Goal: Information Seeking & Learning: Learn about a topic

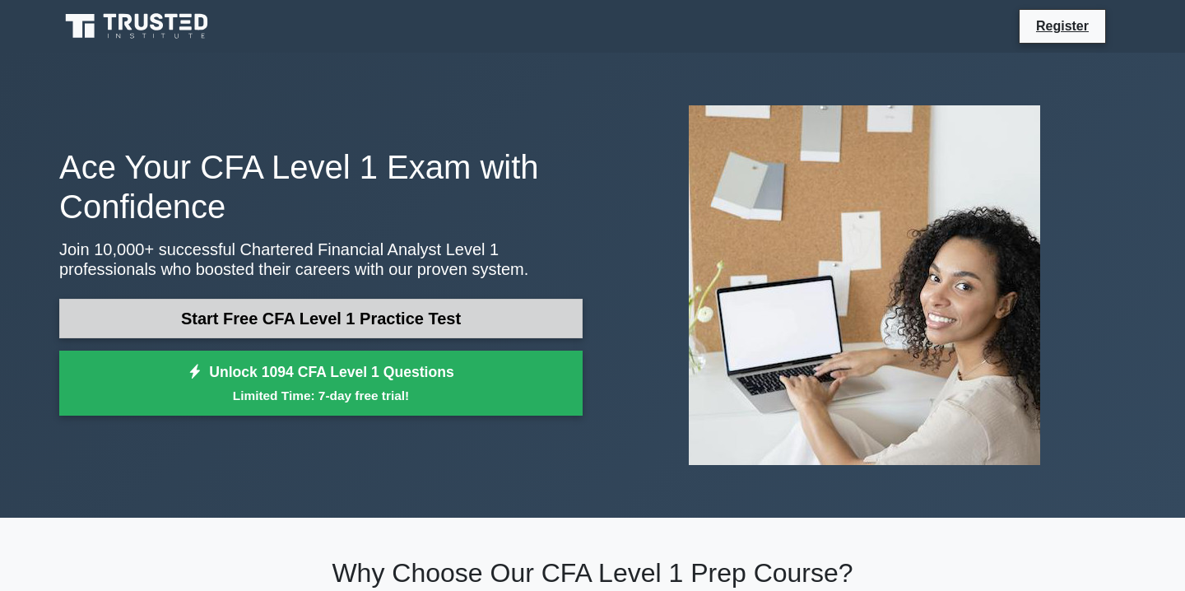
click at [357, 312] on link "Start Free CFA Level 1 Practice Test" at bounding box center [320, 318] width 523 height 39
click at [351, 323] on link "Start Free CFA Level 1 Practice Test" at bounding box center [320, 318] width 523 height 39
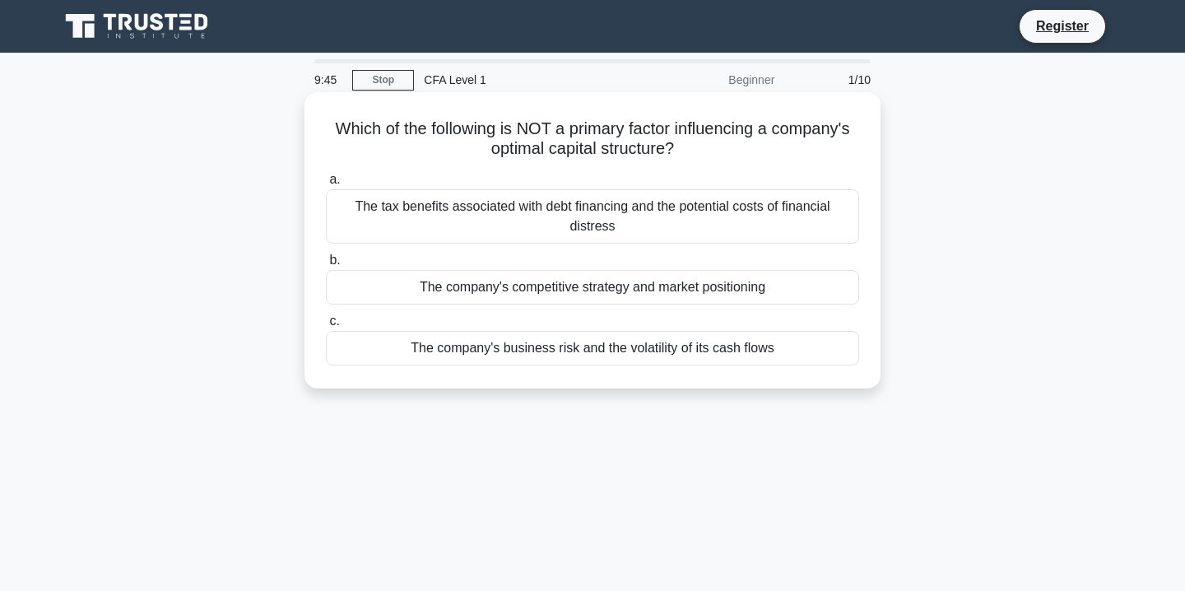
click at [461, 257] on label "b. The company's competitive strategy and market positioning" at bounding box center [592, 277] width 533 height 54
click at [326, 257] on input "b. The company's competitive strategy and market positioning" at bounding box center [326, 260] width 0 height 11
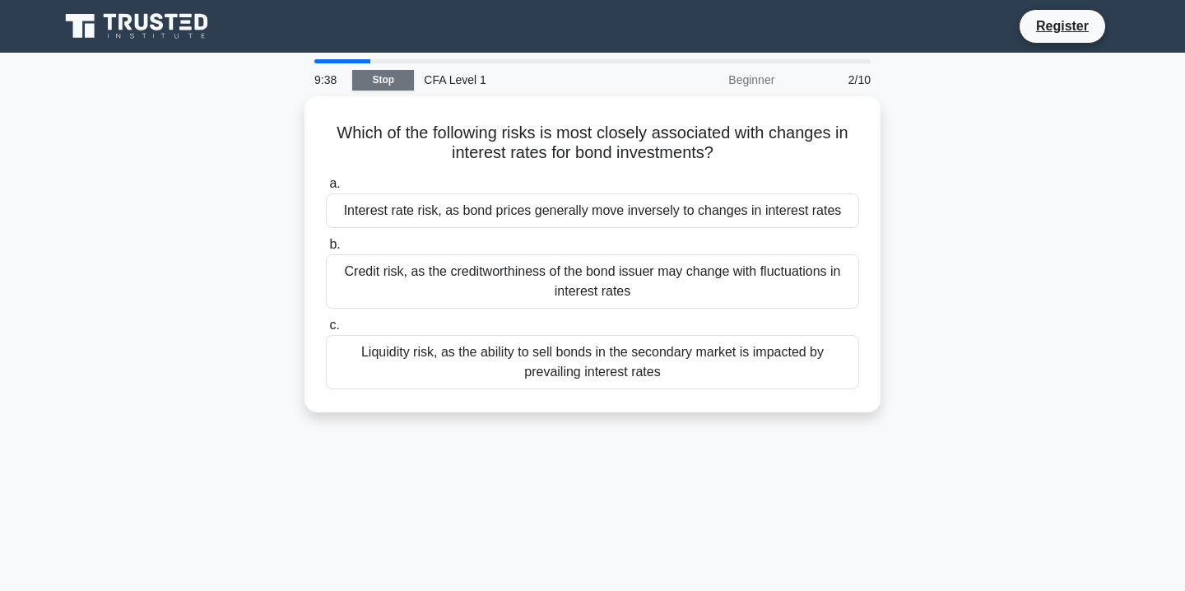
click at [397, 72] on link "Stop" at bounding box center [383, 80] width 62 height 21
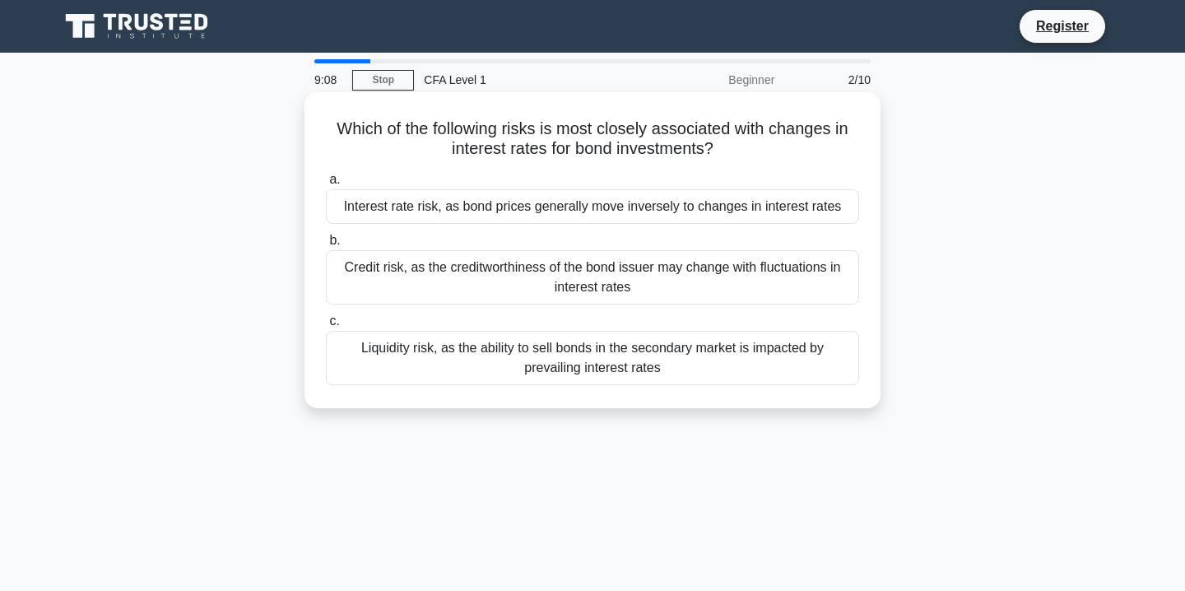
click at [518, 210] on div "Interest rate risk, as bond prices generally move inversely to changes in inter…" at bounding box center [592, 206] width 533 height 35
click at [326, 185] on input "a. Interest rate risk, as bond prices generally move inversely to changes in in…" at bounding box center [326, 179] width 0 height 11
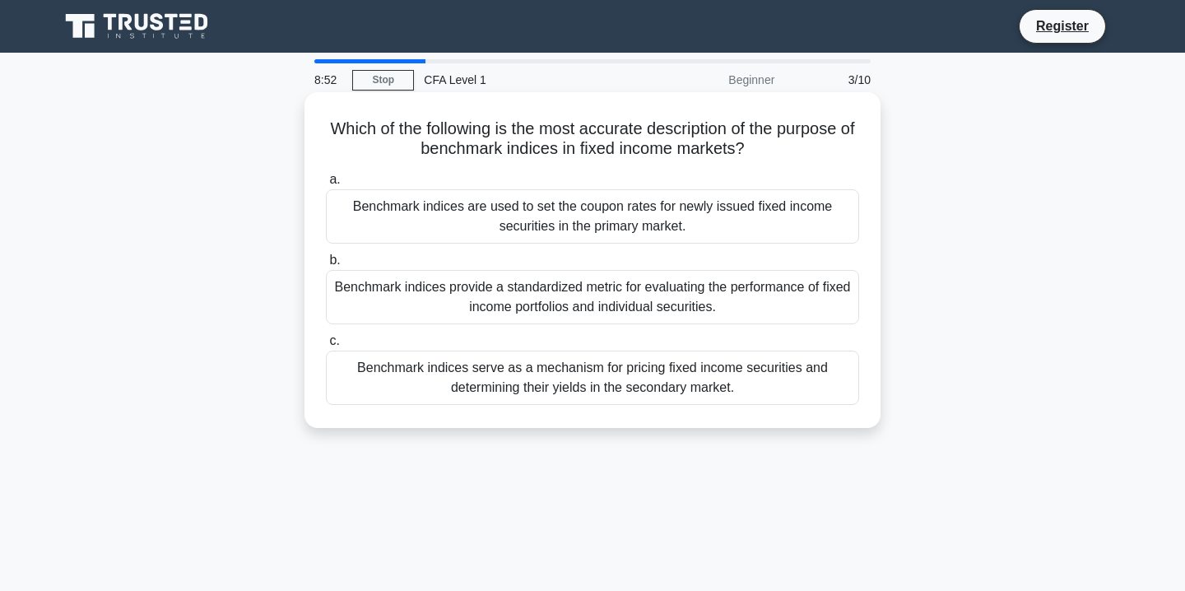
click at [568, 277] on div "Benchmark indices provide a standardized metric for evaluating the performance …" at bounding box center [592, 297] width 533 height 54
click at [326, 266] on input "b. Benchmark indices provide a standardized metric for evaluating the performan…" at bounding box center [326, 260] width 0 height 11
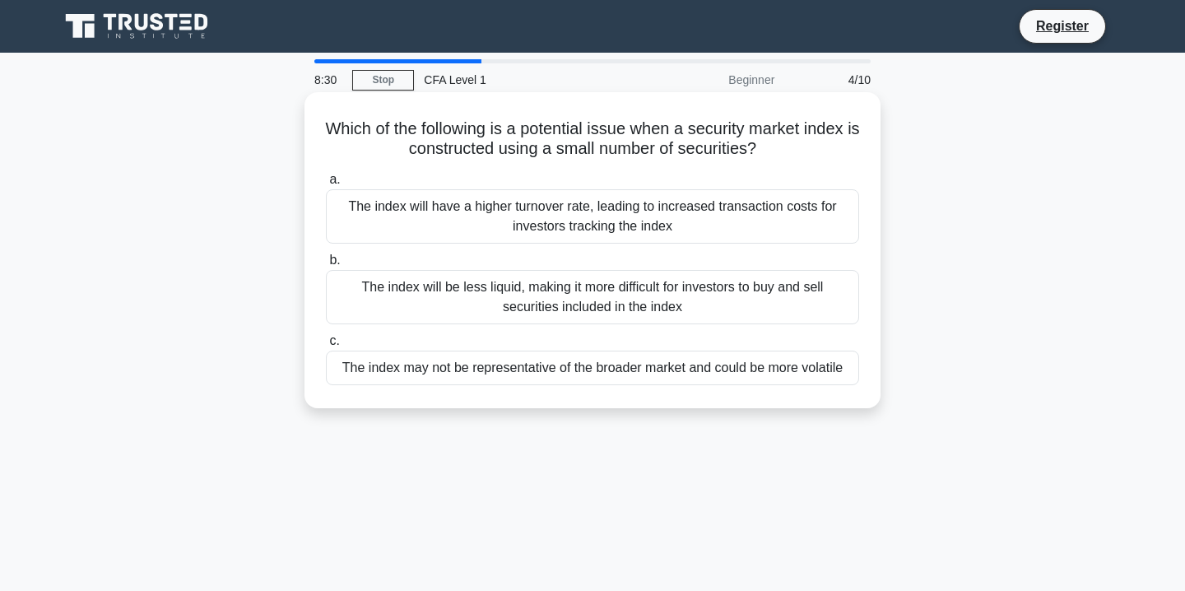
click at [619, 366] on div "The index may not be representative of the broader market and could be more vol…" at bounding box center [592, 367] width 533 height 35
click at [326, 346] on input "c. The index may not be representative of the broader market and could be more …" at bounding box center [326, 341] width 0 height 11
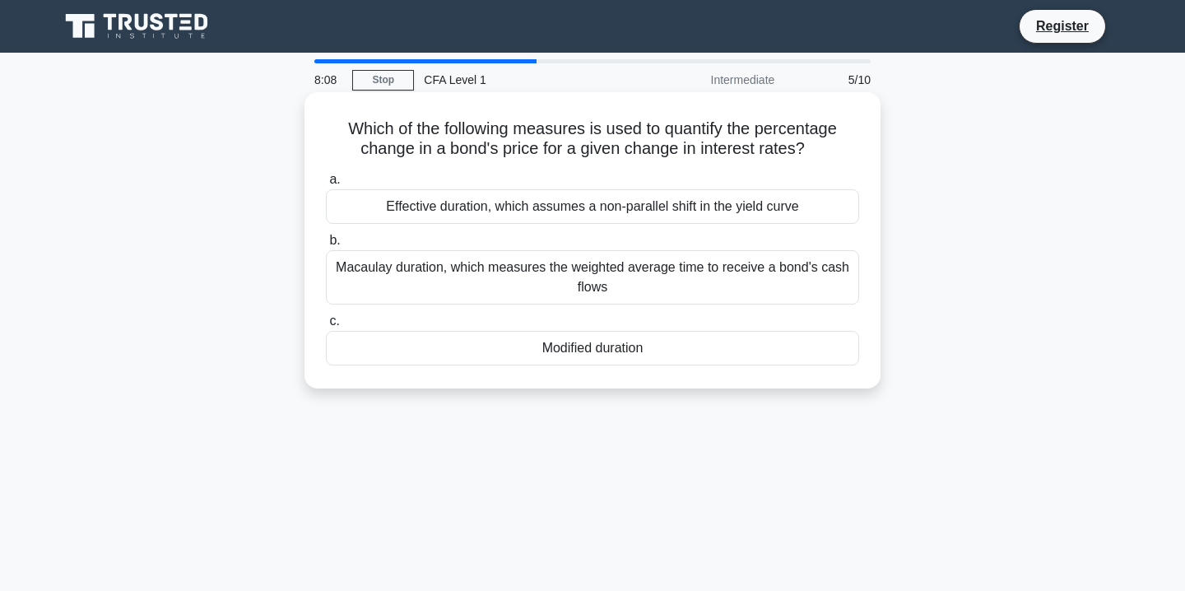
click at [577, 289] on div "Macaulay duration, which measures the weighted average time to receive a bond's…" at bounding box center [592, 277] width 533 height 54
click at [326, 246] on input "[PERSON_NAME] duration, which measures the weighted average time to receive a b…" at bounding box center [326, 240] width 0 height 11
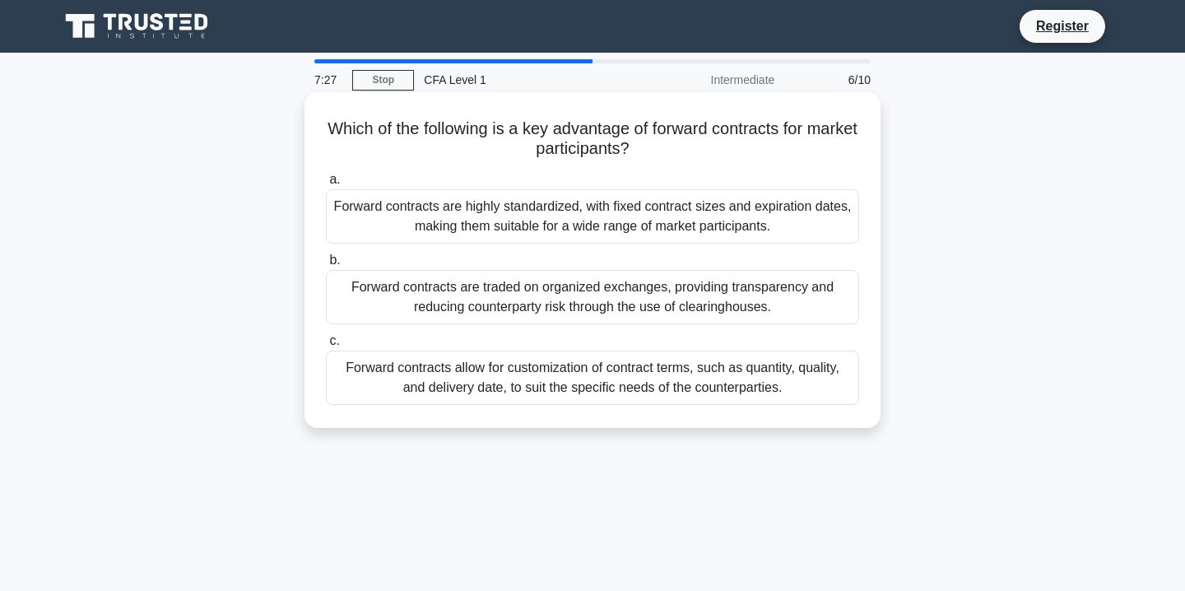
click at [490, 376] on div "Forward contracts allow for customization of contract terms, such as quantity, …" at bounding box center [592, 377] width 533 height 54
click at [326, 346] on input "c. Forward contracts allow for customization of contract terms, such as quantit…" at bounding box center [326, 341] width 0 height 11
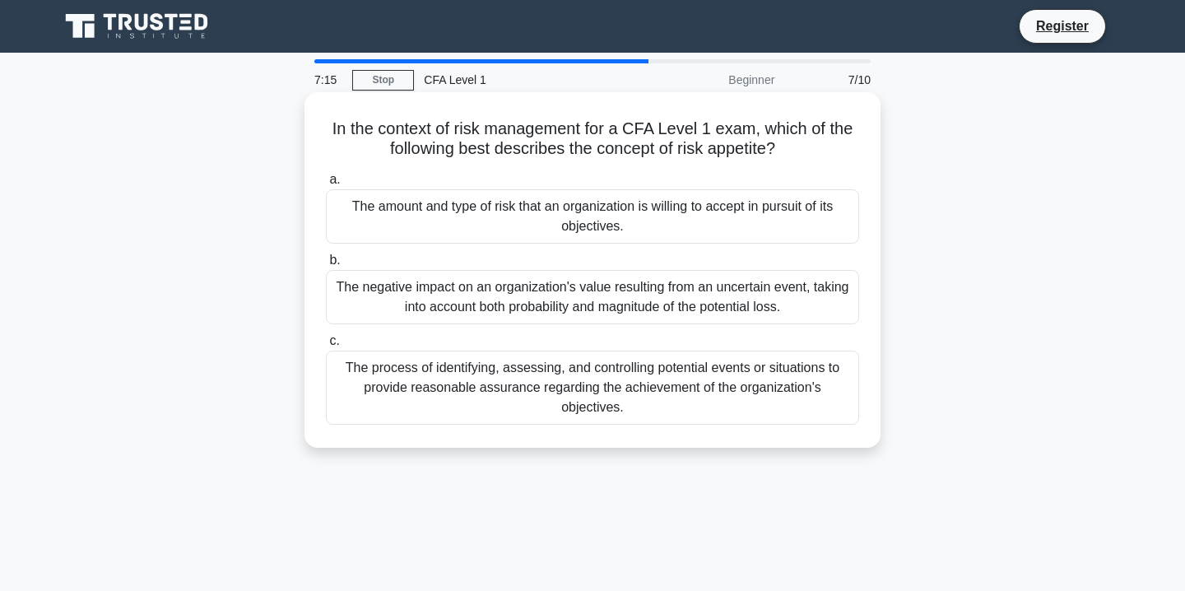
click at [572, 219] on div "The amount and type of risk that an organization is willing to accept in pursui…" at bounding box center [592, 216] width 533 height 54
click at [326, 185] on input "a. The amount and type of risk that an organization is willing to accept in pur…" at bounding box center [326, 179] width 0 height 11
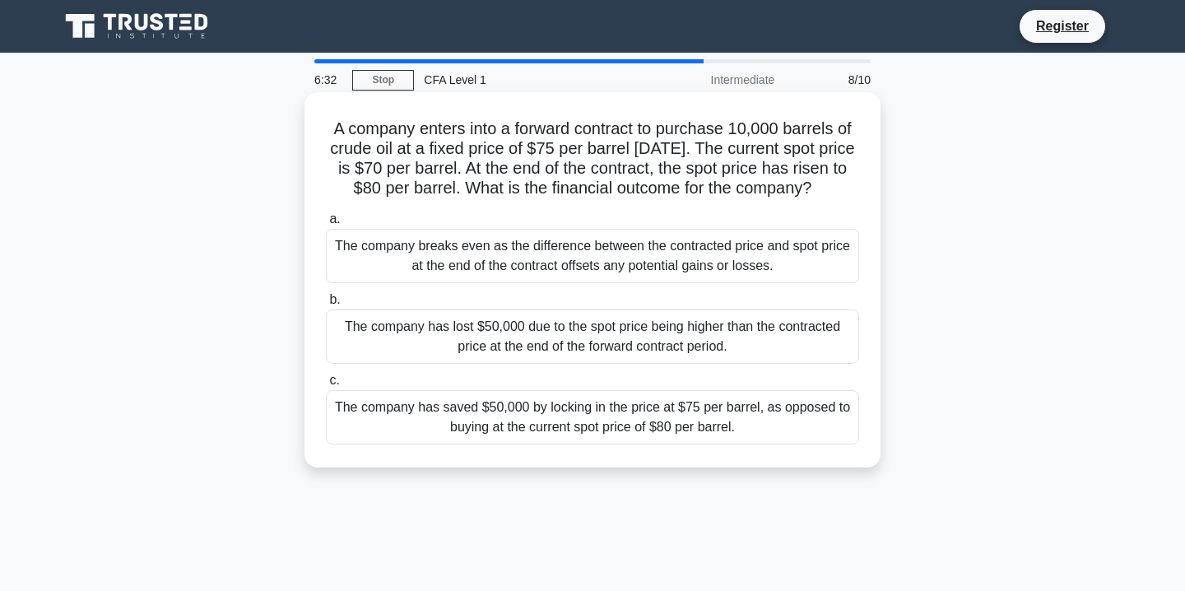
click at [691, 441] on div "The company has saved $50,000 by locking in the price at $75 per barrel, as opp…" at bounding box center [592, 417] width 533 height 54
click at [326, 386] on input "c. The company has saved $50,000 by locking in the price at $75 per barrel, as …" at bounding box center [326, 380] width 0 height 11
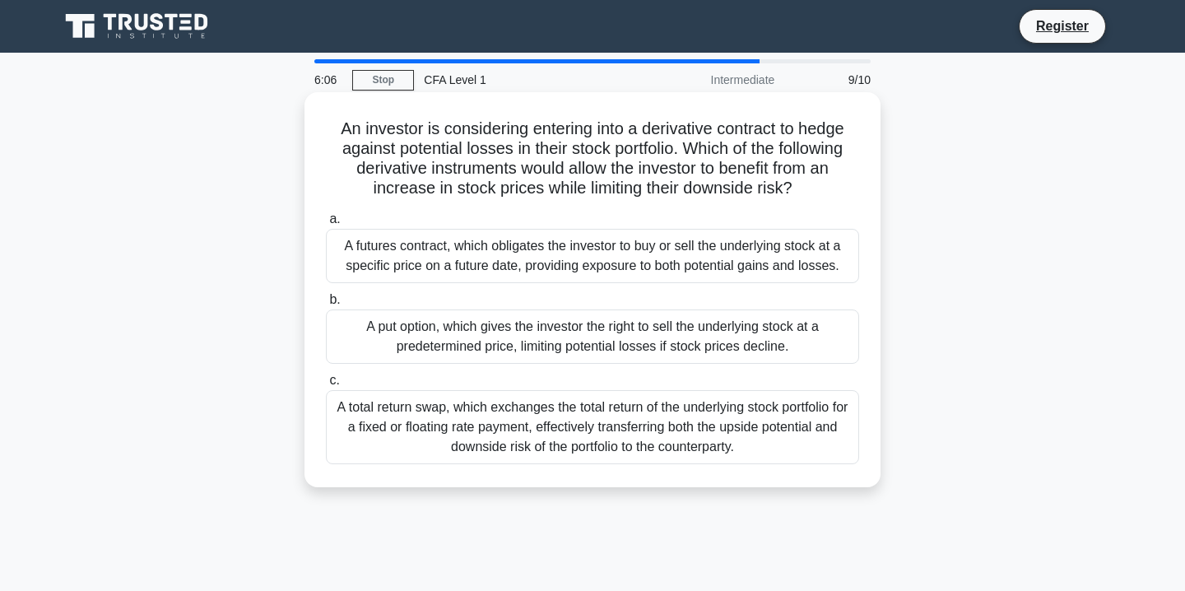
click at [648, 341] on div "A put option, which gives the investor the right to sell the underlying stock a…" at bounding box center [592, 336] width 533 height 54
click at [326, 305] on input "b. A put option, which gives the investor the right to sell the underlying stoc…" at bounding box center [326, 300] width 0 height 11
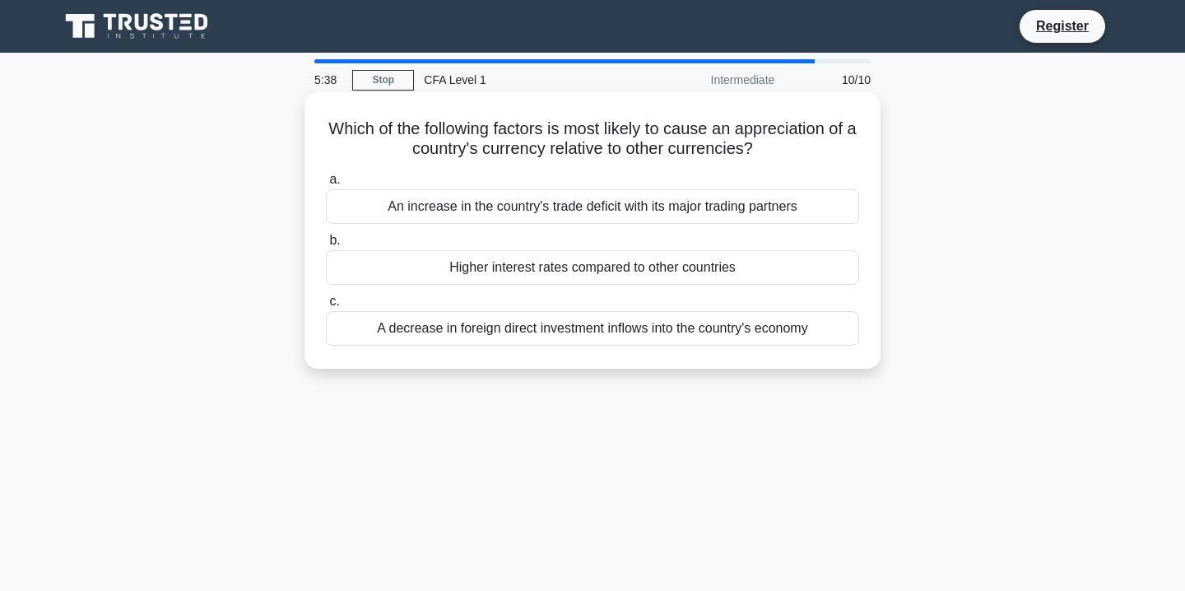
click at [593, 213] on div "An increase in the country's trade deficit with its major trading partners" at bounding box center [592, 206] width 533 height 35
click at [326, 185] on input "a. An increase in the country's trade deficit with its major trading partners" at bounding box center [326, 179] width 0 height 11
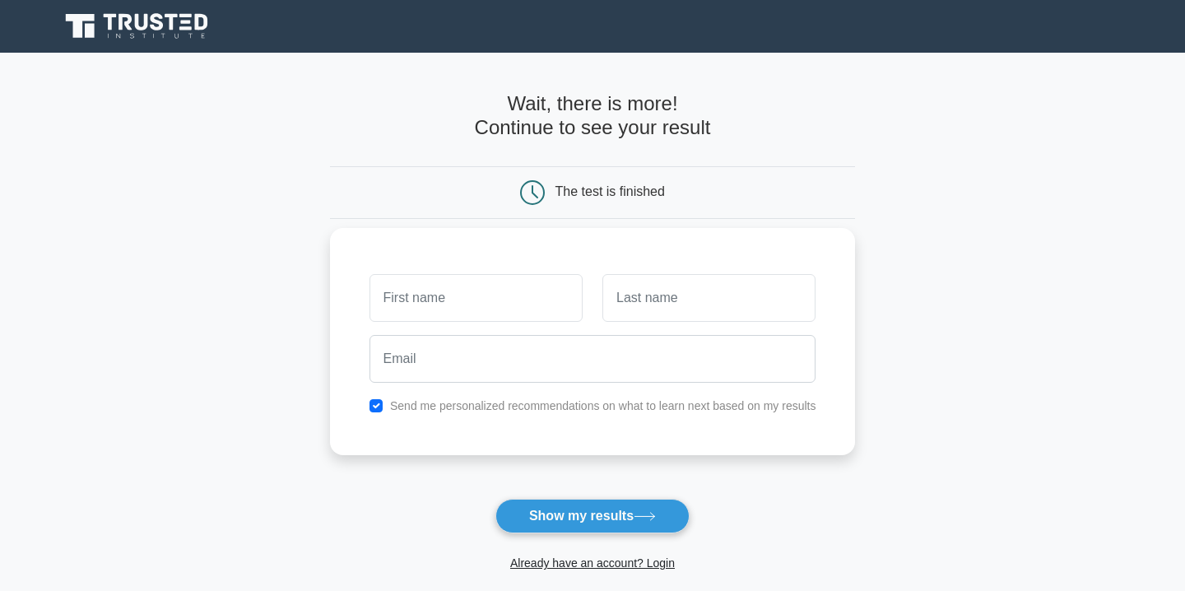
click at [520, 306] on input "text" at bounding box center [475, 298] width 213 height 48
type input "Suraj"
click at [703, 313] on input "text" at bounding box center [708, 298] width 213 height 48
type input "Makhija"
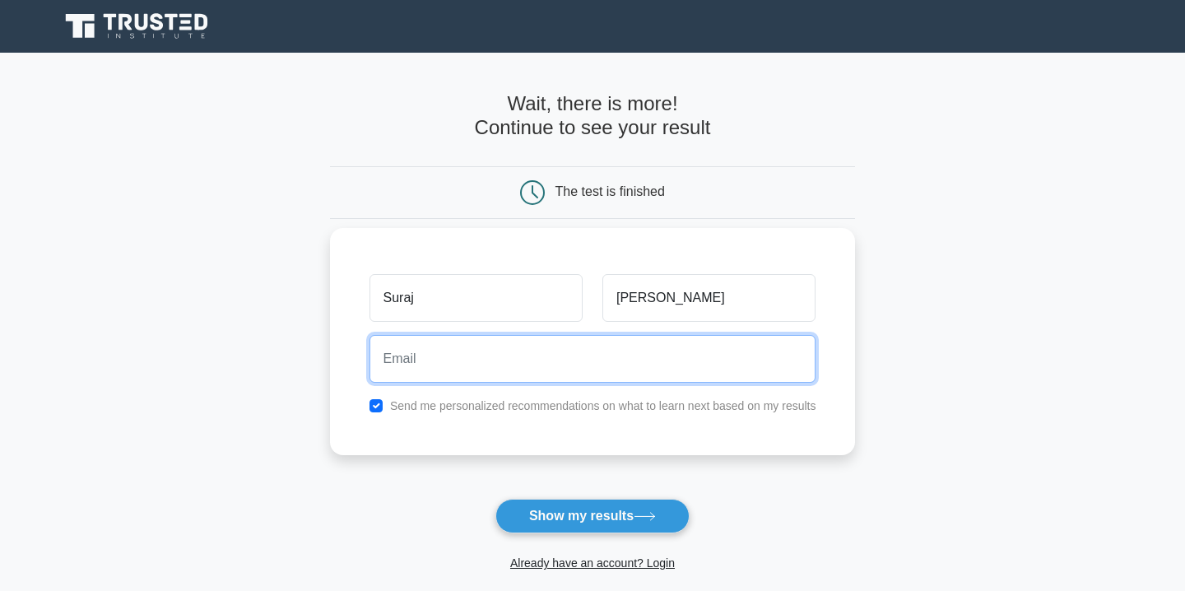
click at [689, 369] on input "email" at bounding box center [592, 359] width 447 height 48
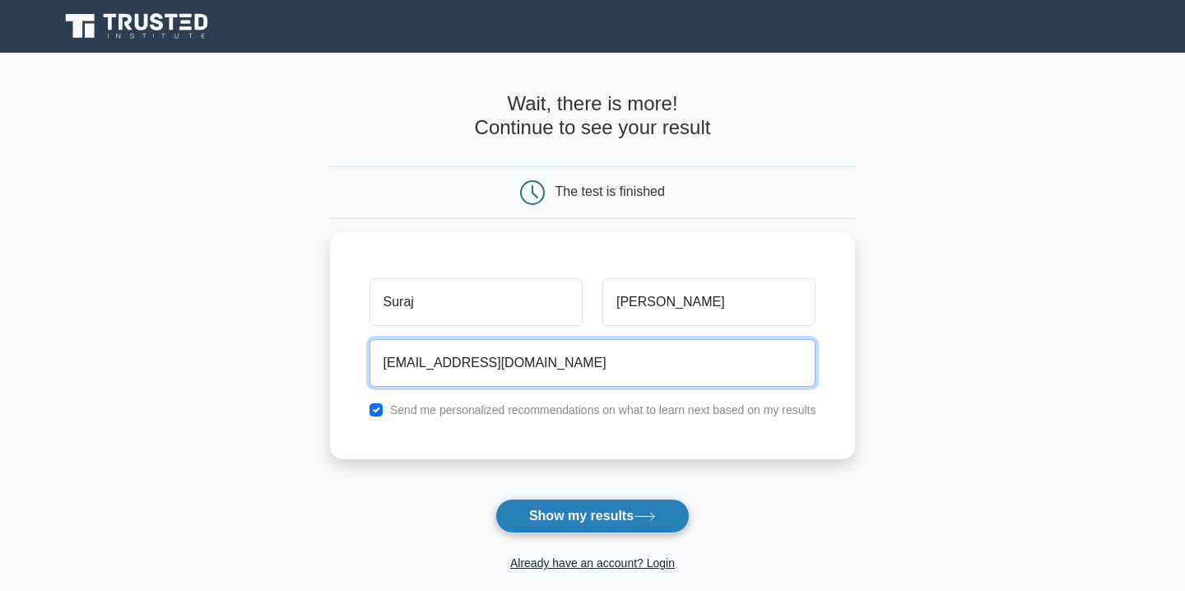
type input "smakhija1307@gmail.com"
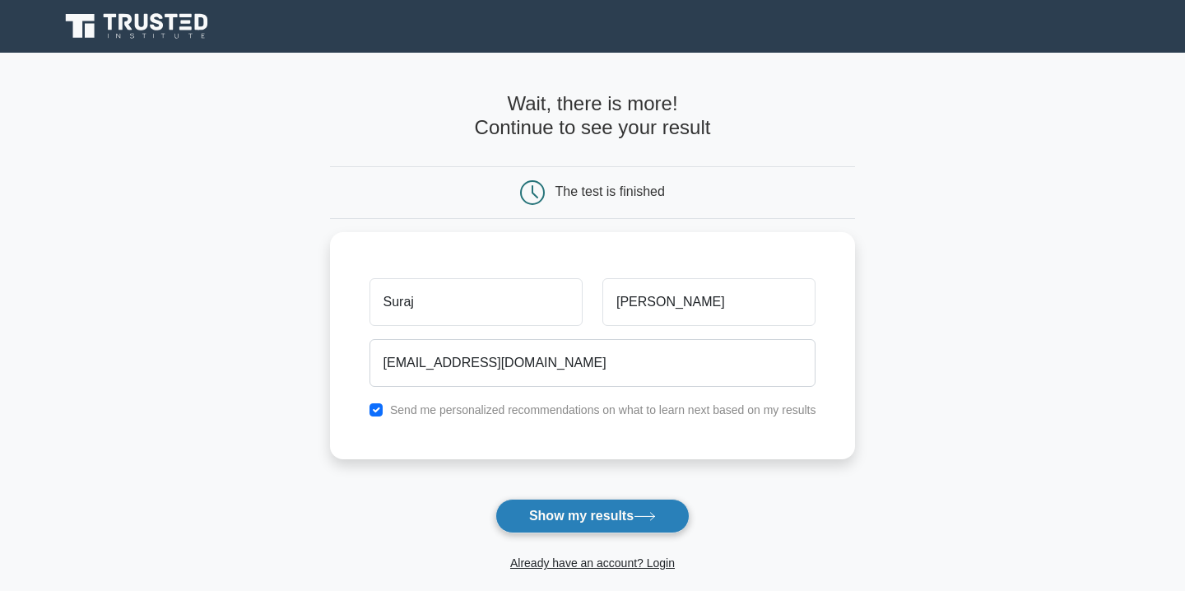
click at [663, 508] on button "Show my results" at bounding box center [592, 516] width 194 height 35
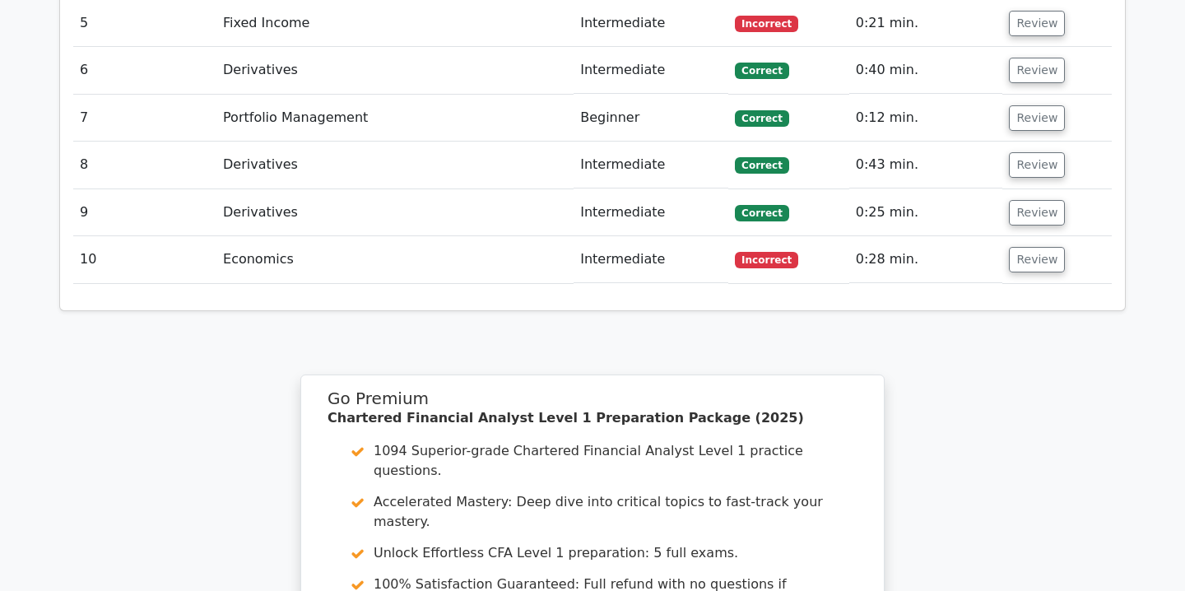
scroll to position [2199, 0]
click at [1013, 246] on button "Review" at bounding box center [1037, 259] width 56 height 26
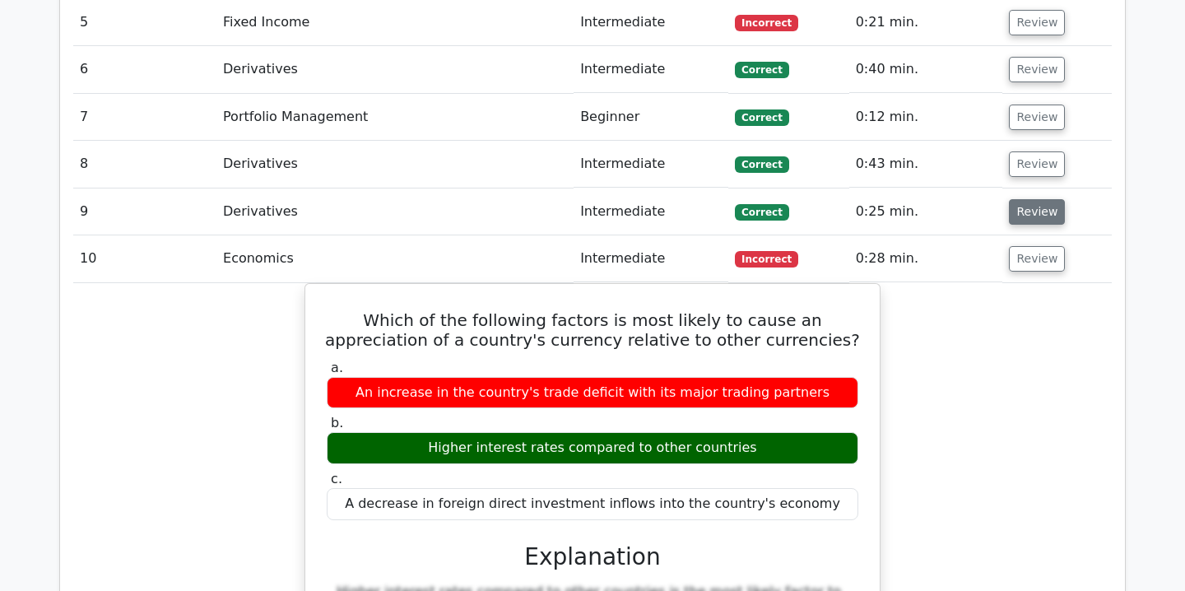
click at [1016, 199] on button "Review" at bounding box center [1037, 212] width 56 height 26
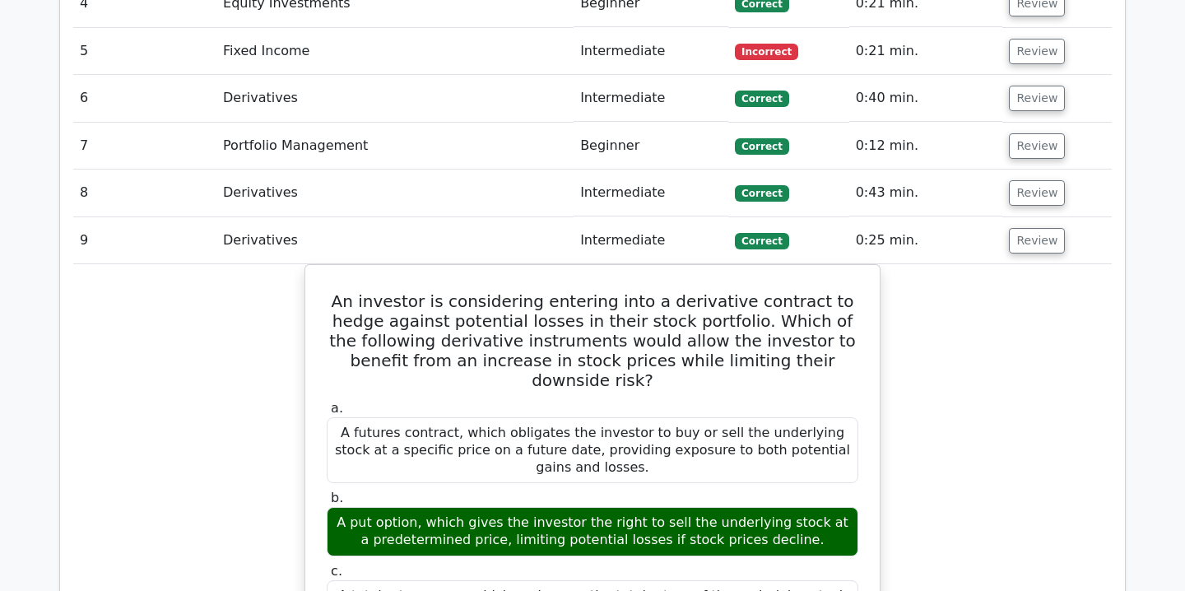
scroll to position [2169, 0]
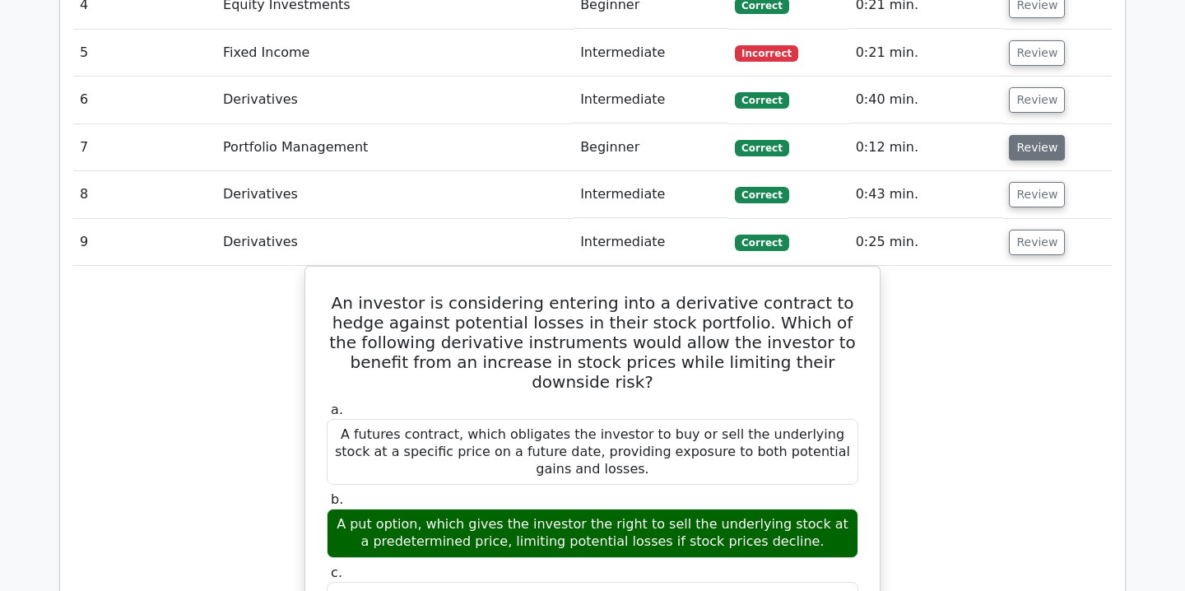
click at [1015, 135] on button "Review" at bounding box center [1037, 148] width 56 height 26
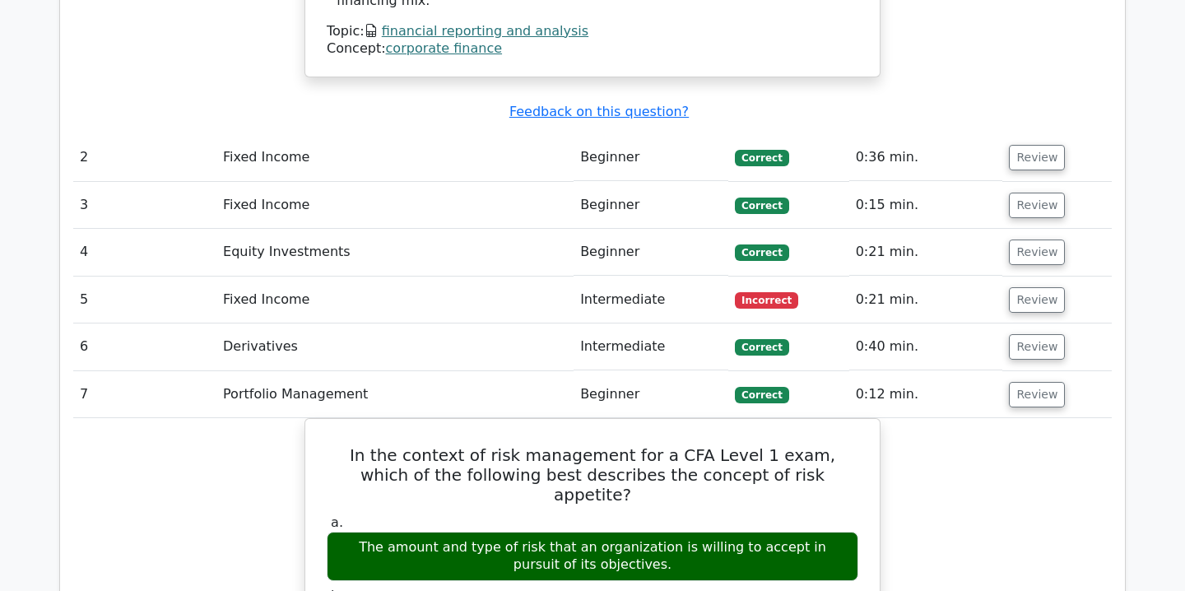
scroll to position [1914, 0]
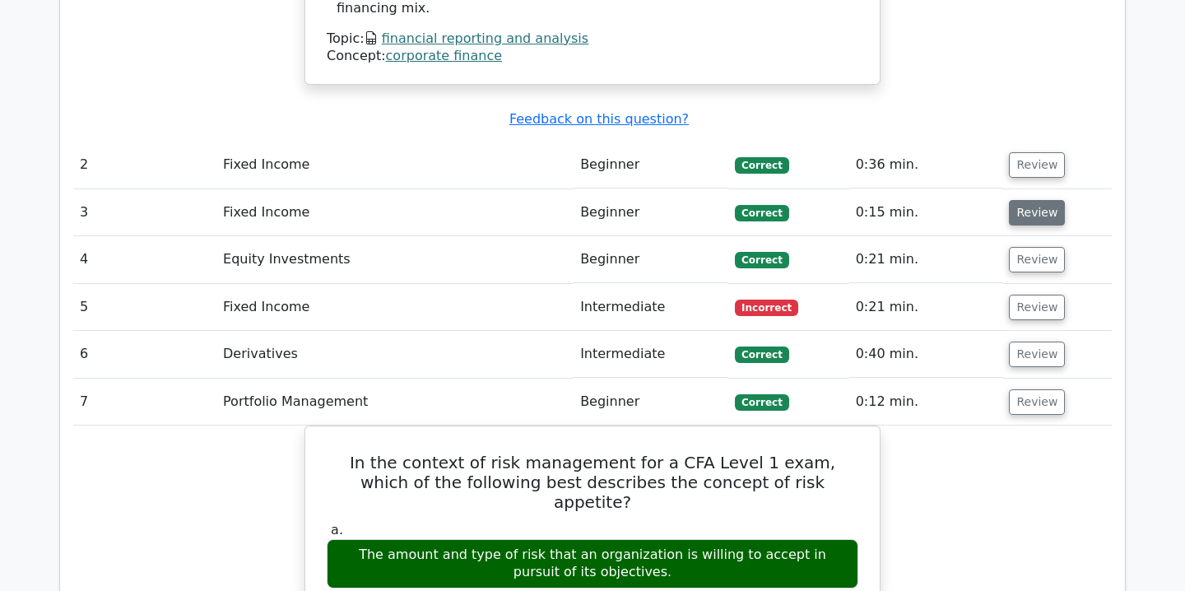
click at [1023, 200] on button "Review" at bounding box center [1037, 213] width 56 height 26
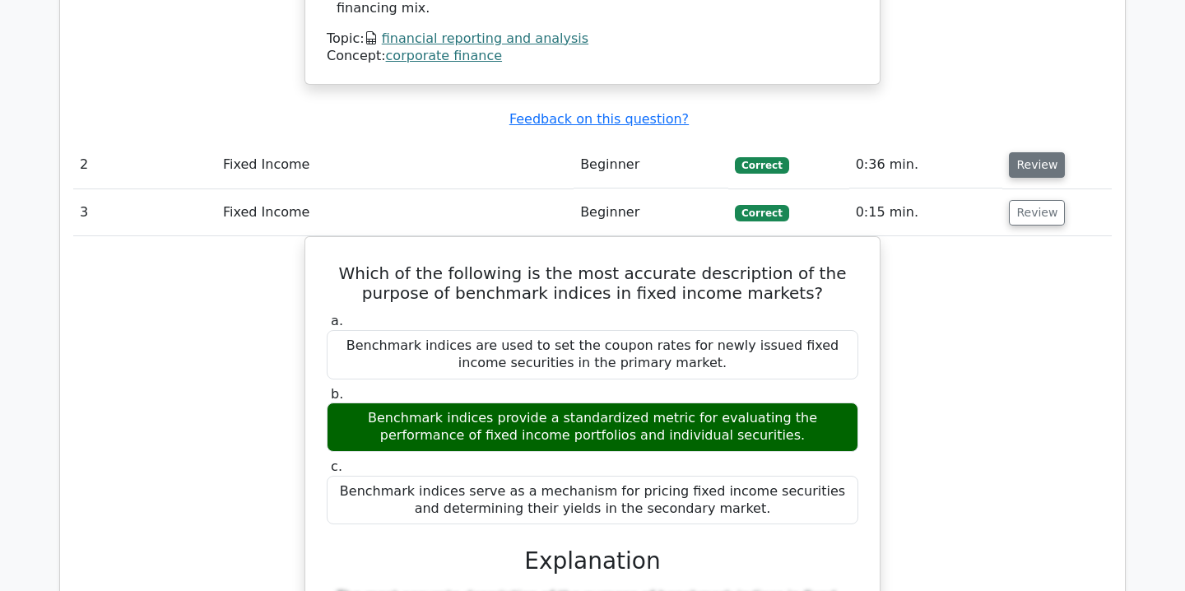
click at [1033, 152] on button "Review" at bounding box center [1037, 165] width 56 height 26
